Goal: Transaction & Acquisition: Book appointment/travel/reservation

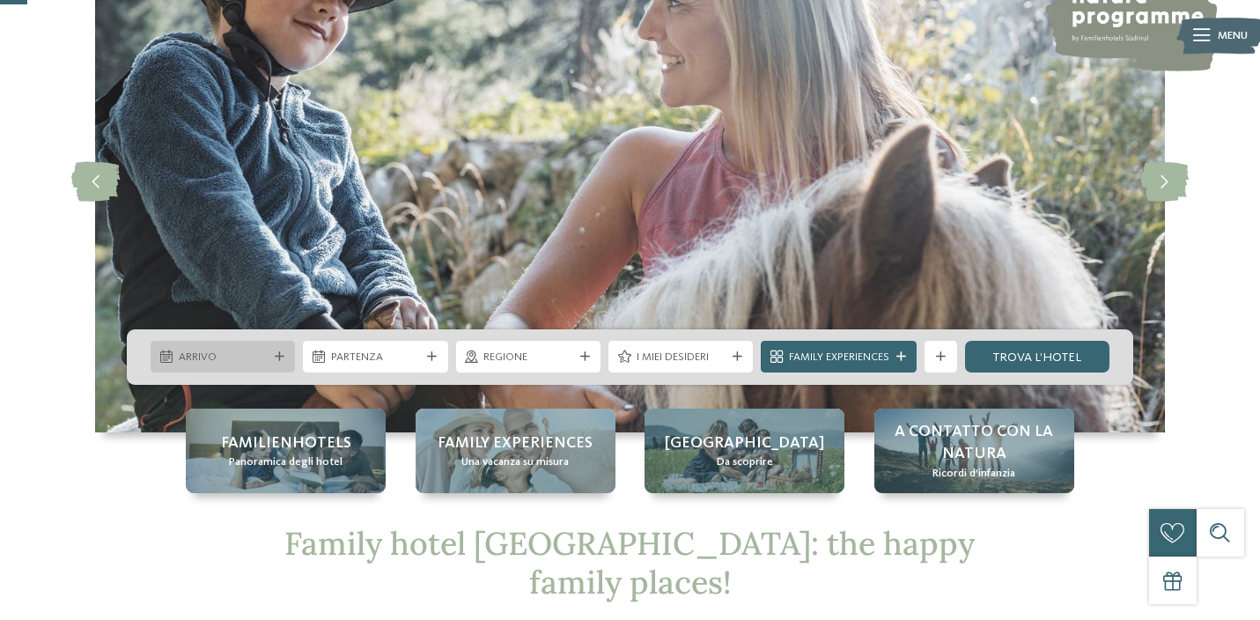
click at [180, 351] on span "Arrivo" at bounding box center [223, 357] width 89 height 16
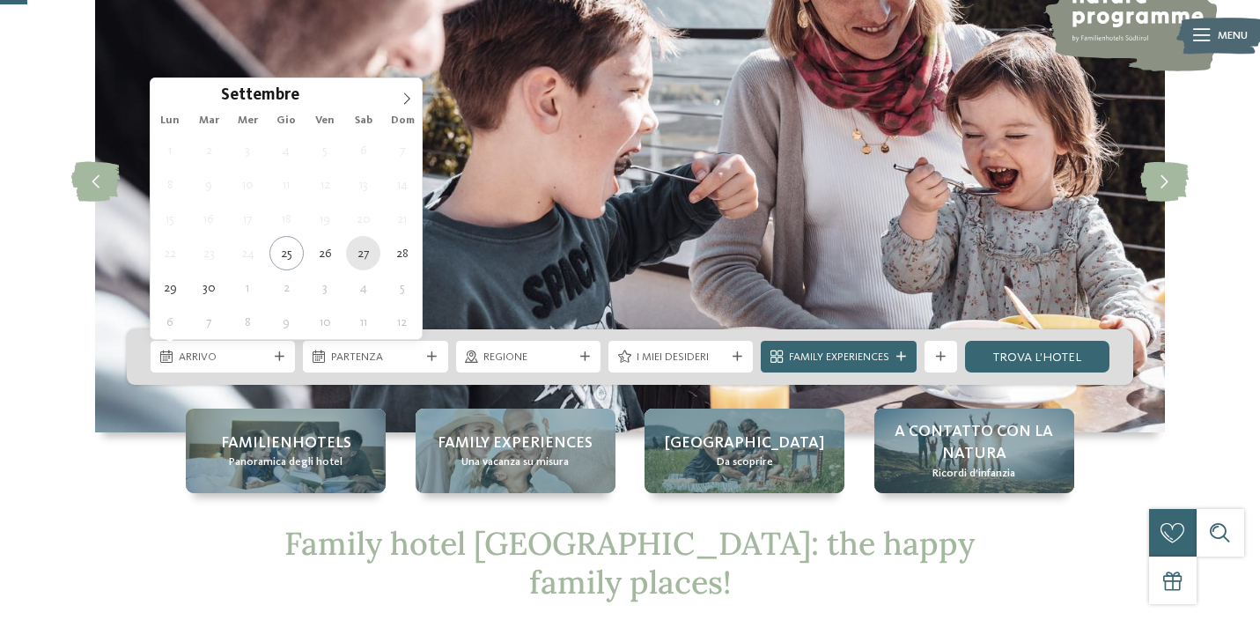
type div "27.09.2025"
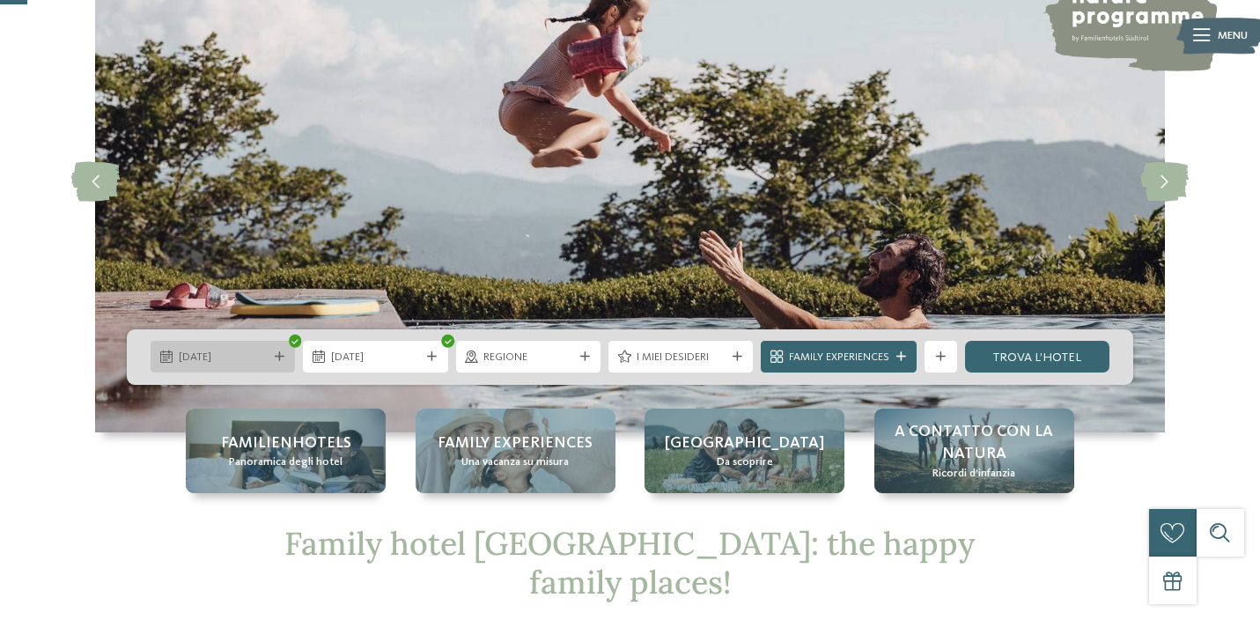
click at [173, 352] on div at bounding box center [166, 356] width 16 height 12
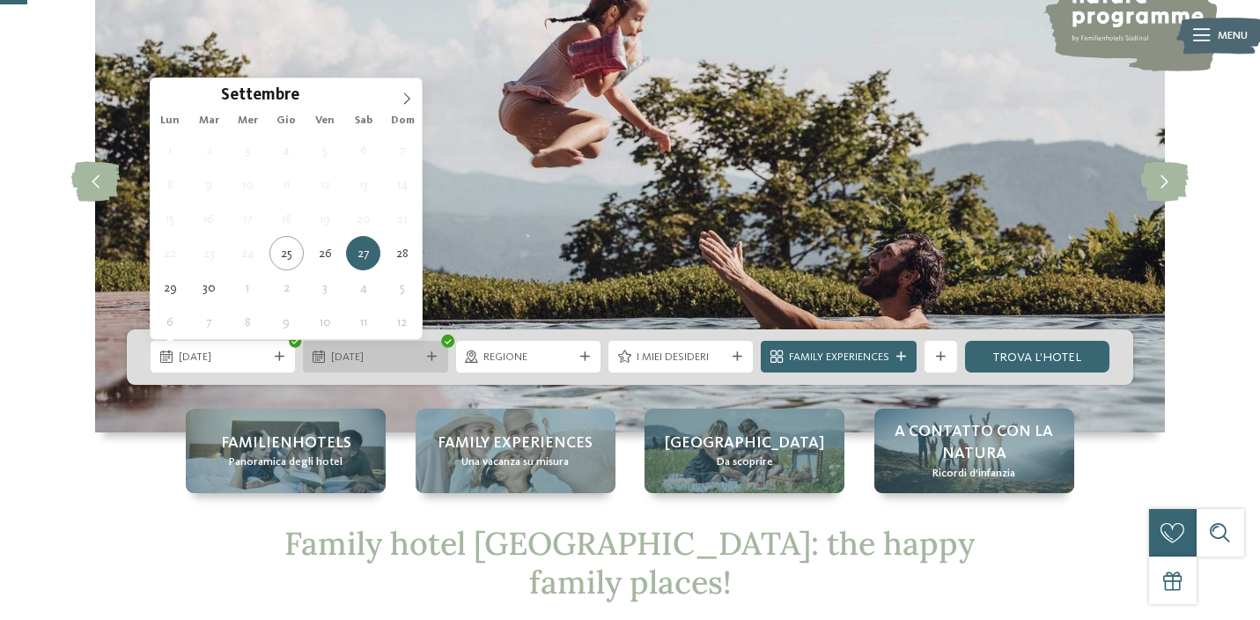
click at [358, 364] on span "27.09.2025" at bounding box center [375, 357] width 89 height 16
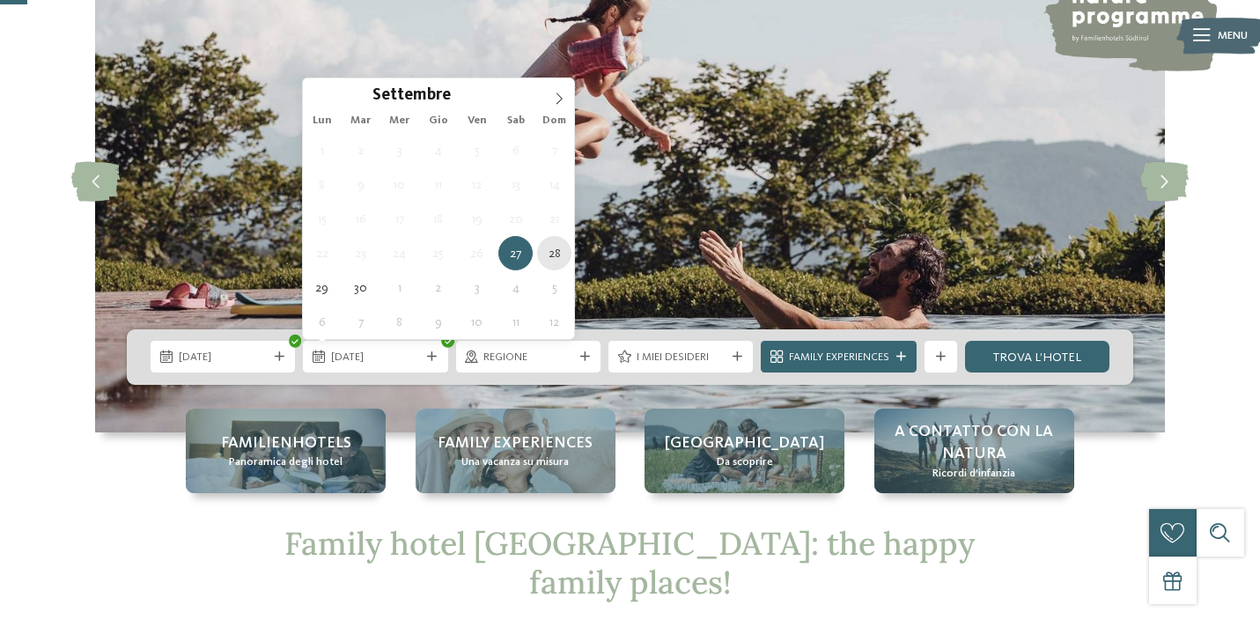
type div "28.09.2025"
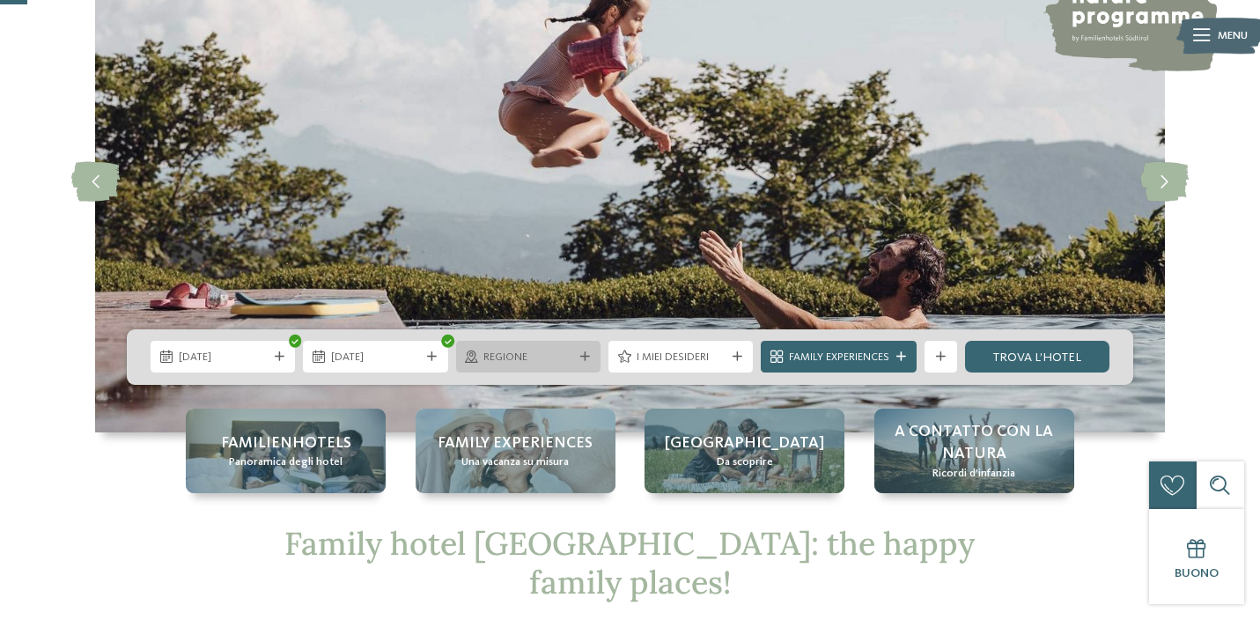
click at [548, 354] on span "Regione" at bounding box center [527, 357] width 89 height 16
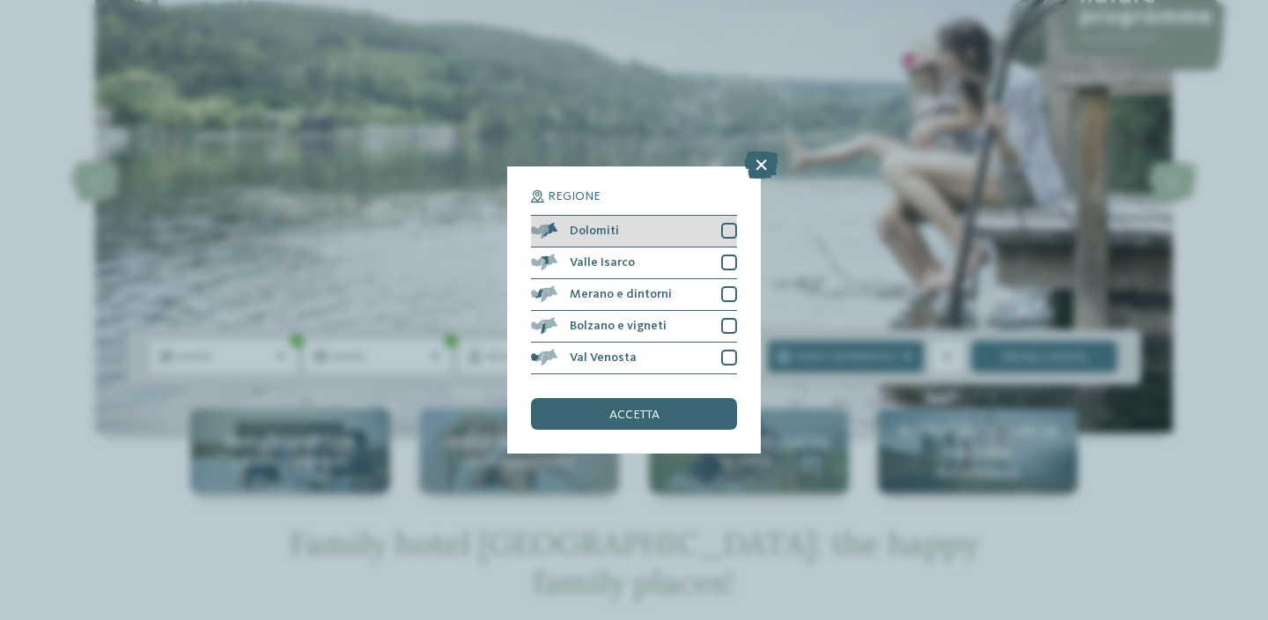
click at [728, 223] on div at bounding box center [729, 231] width 16 height 16
click at [654, 408] on span "accetta" at bounding box center [634, 414] width 50 height 12
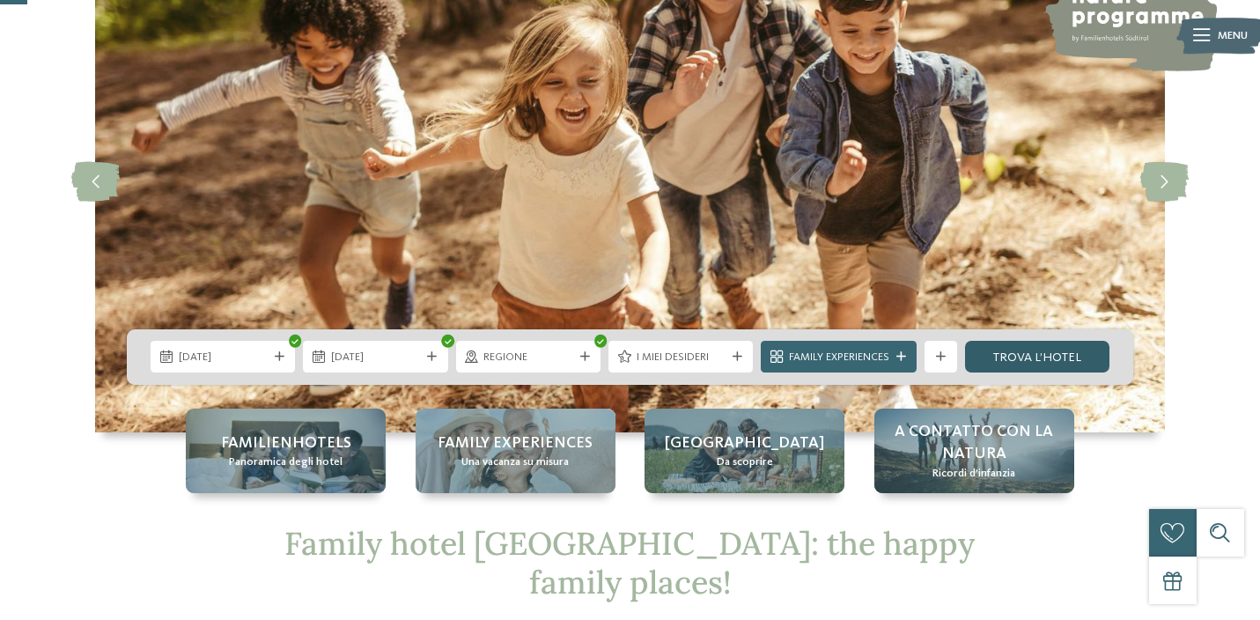
click at [1047, 355] on link "trova l’hotel" at bounding box center [1037, 357] width 144 height 32
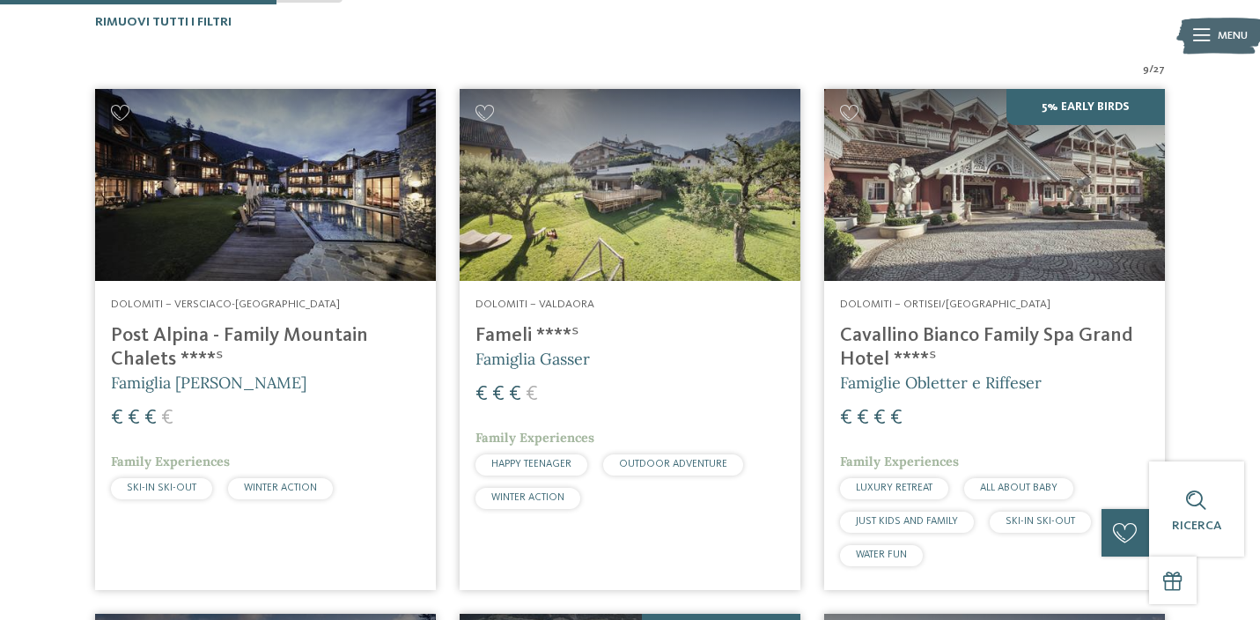
scroll to position [530, 0]
click at [968, 326] on h4 "Cavallino Bianco Family Spa Grand Hotel ****ˢ" at bounding box center [994, 348] width 309 height 48
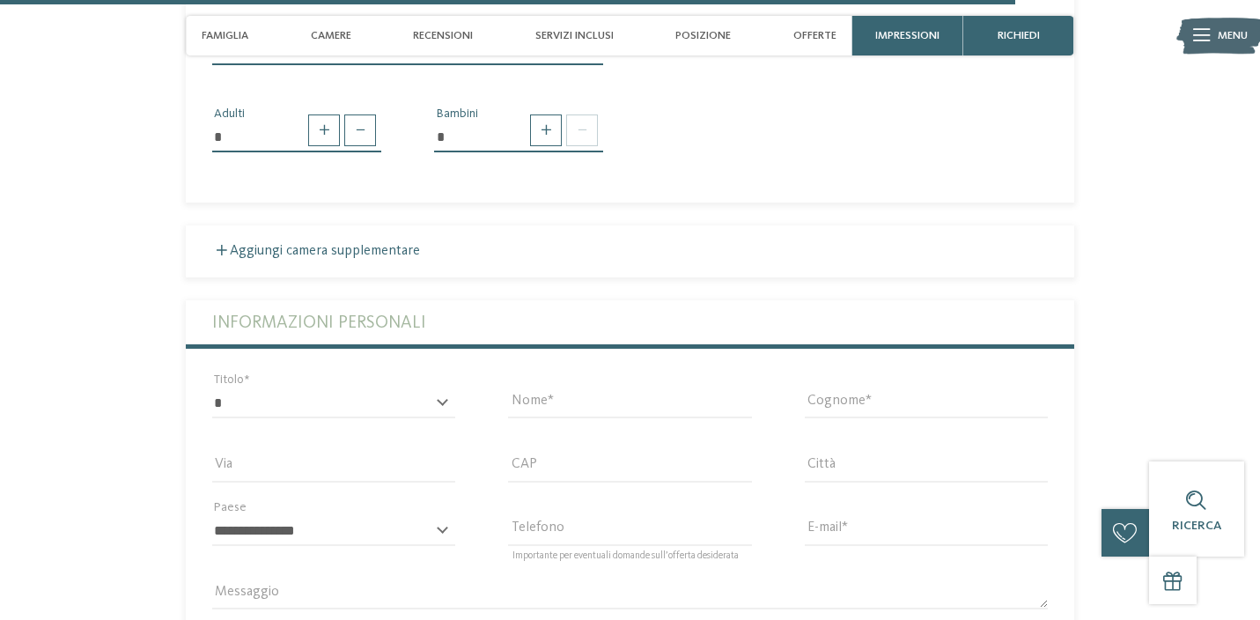
scroll to position [4606, 0]
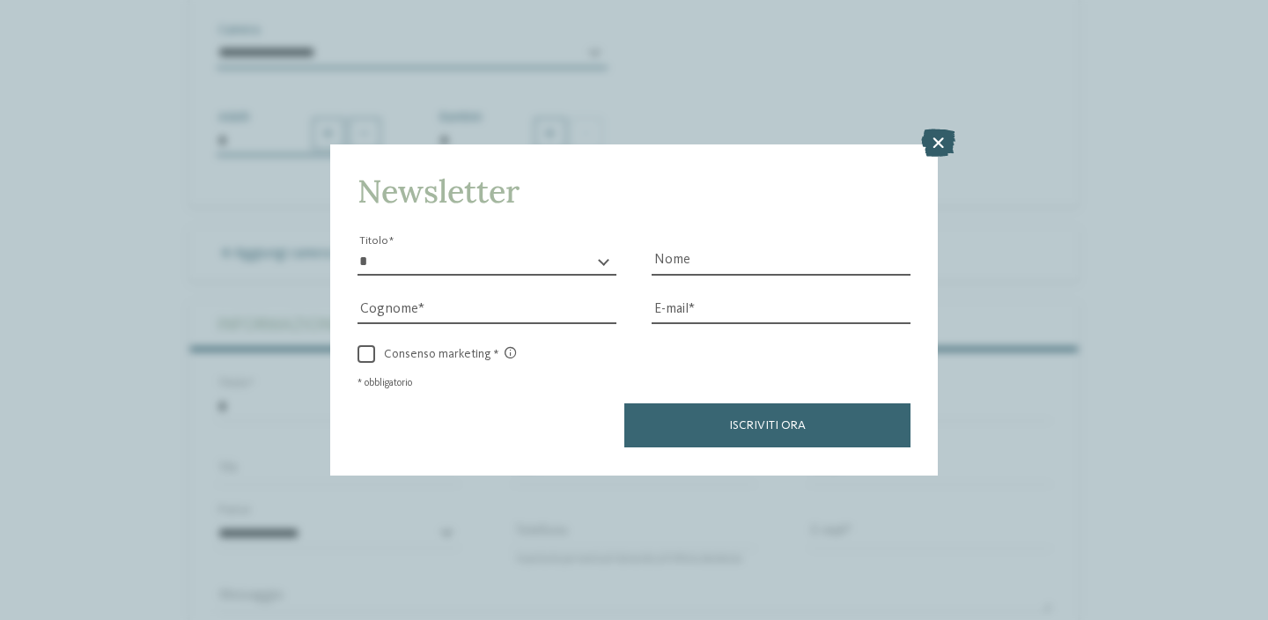
click at [933, 129] on icon at bounding box center [938, 143] width 34 height 28
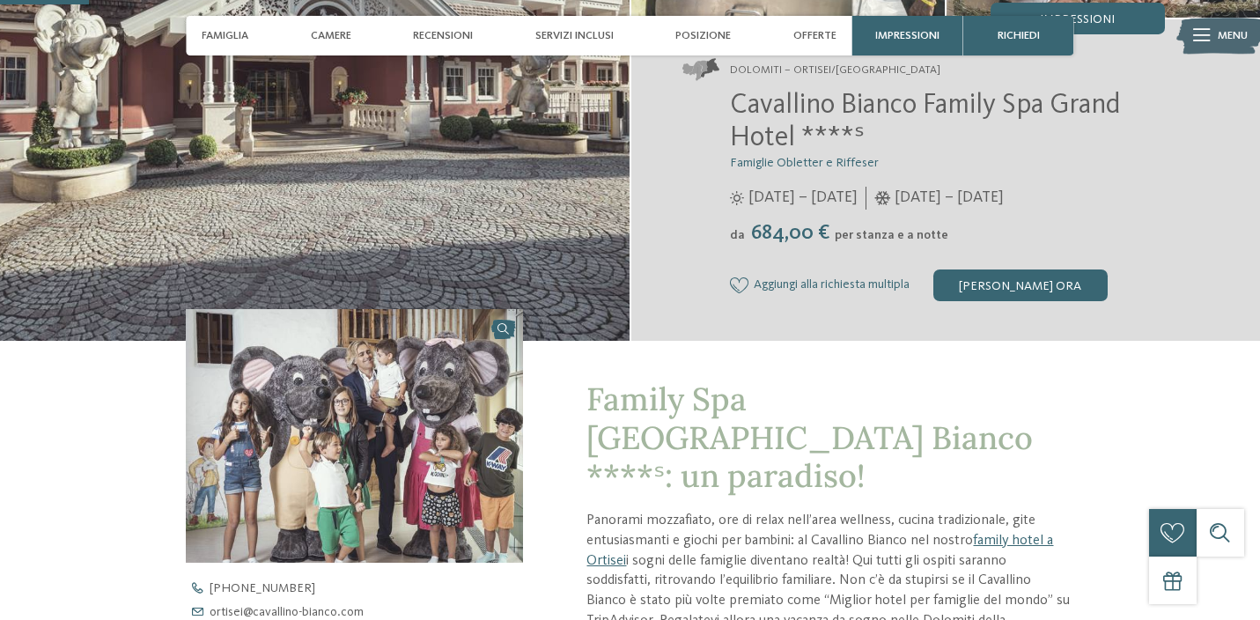
scroll to position [300, 0]
